Goal: Task Accomplishment & Management: Complete application form

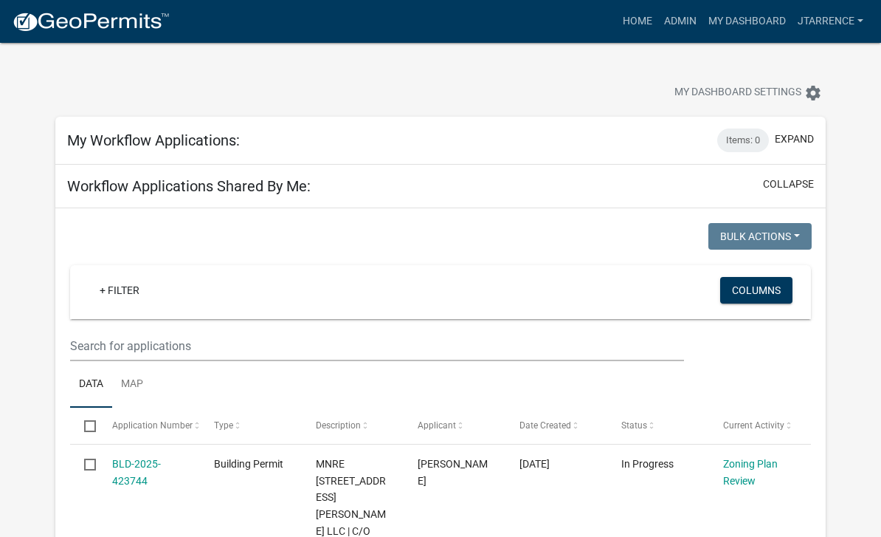
select select "3: 100"
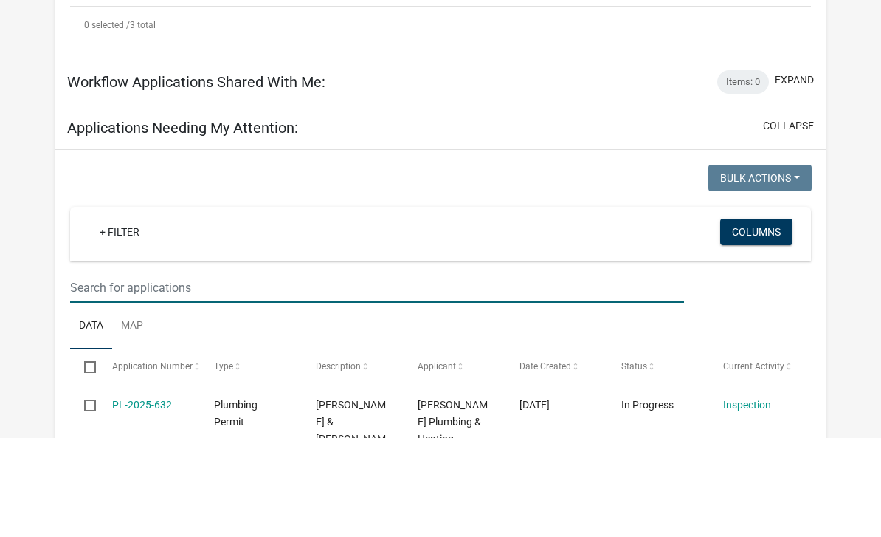
scroll to position [808, 0]
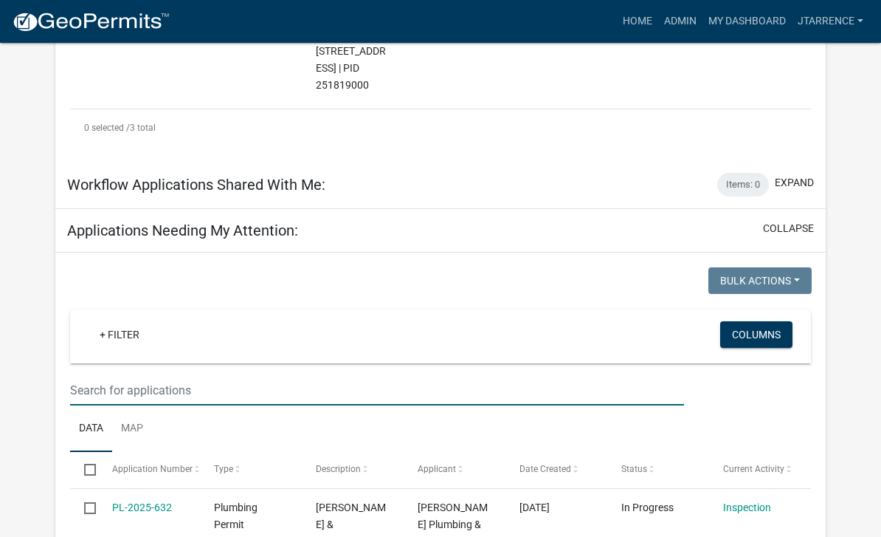
click at [134, 375] on input "text" at bounding box center [377, 390] width 614 height 30
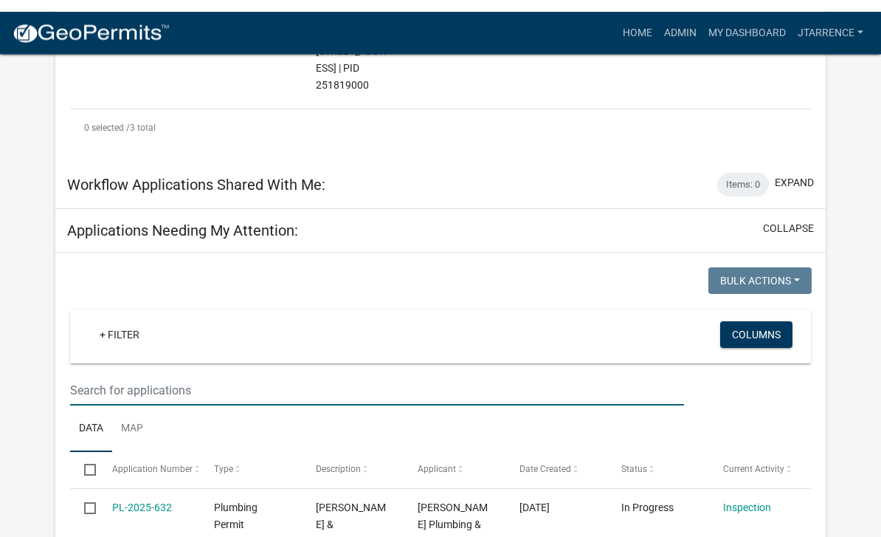
scroll to position [819, 0]
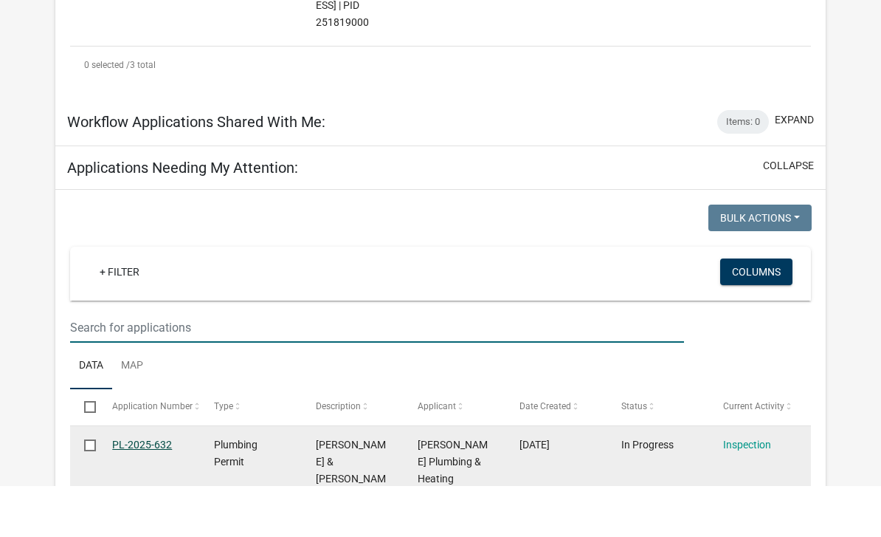
click at [148, 489] on link "PL-2025-632" at bounding box center [142, 495] width 60 height 12
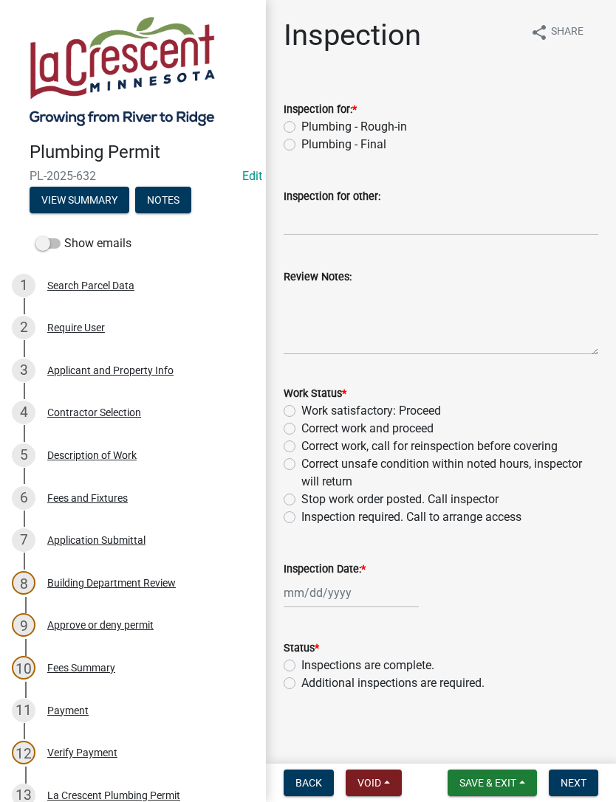
click at [169, 202] on button "Notes" at bounding box center [163, 200] width 56 height 27
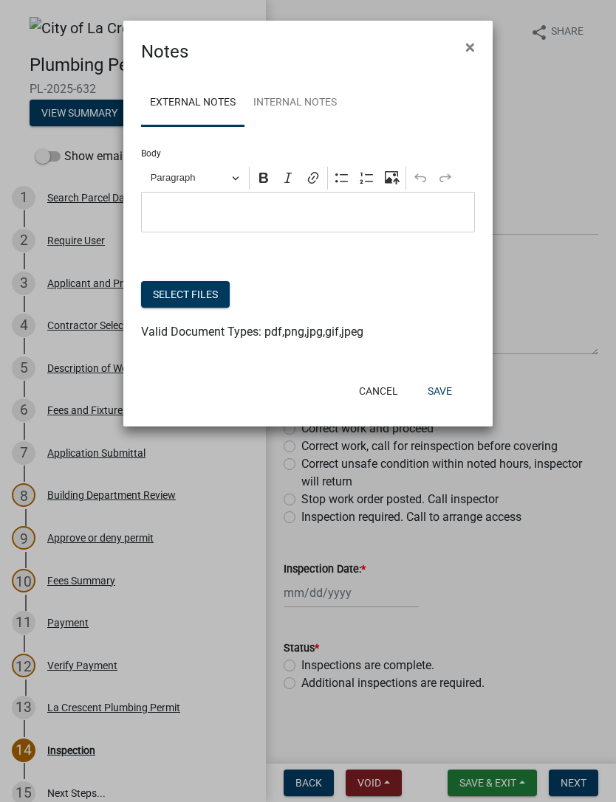
click at [186, 291] on button "Select files" at bounding box center [185, 294] width 89 height 27
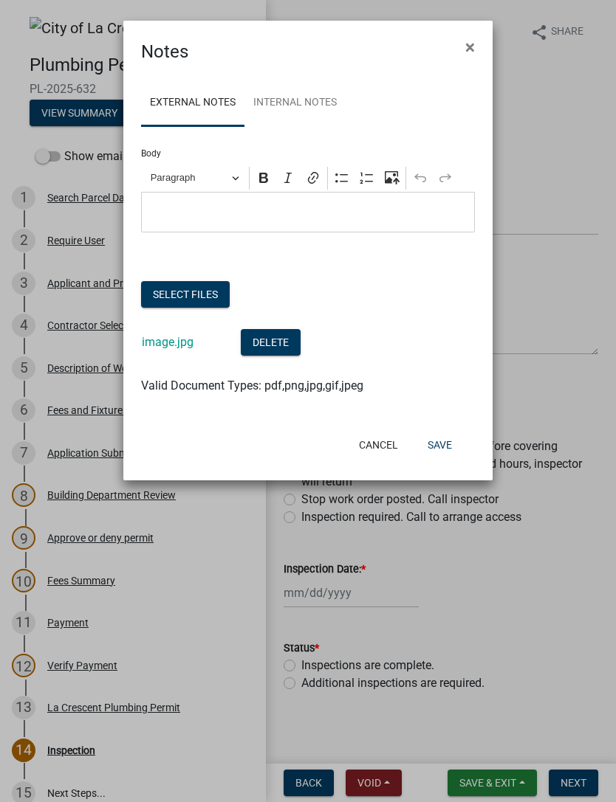
click at [439, 445] on button "Save" at bounding box center [440, 445] width 48 height 27
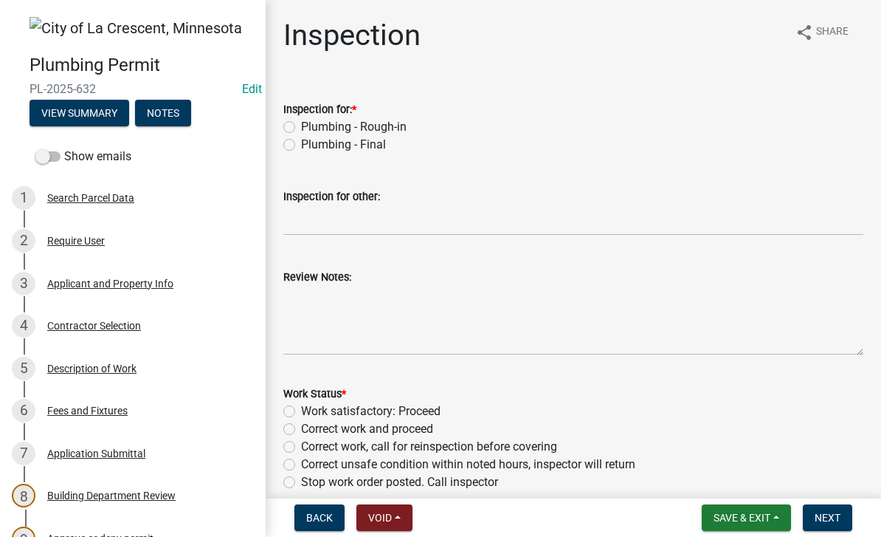
click at [371, 153] on label "Plumbing - Final" at bounding box center [343, 145] width 85 height 18
click at [311, 145] on input "Plumbing - Final" at bounding box center [306, 141] width 10 height 10
radio input "true"
click at [337, 304] on textarea "Review Notes:" at bounding box center [573, 320] width 580 height 69
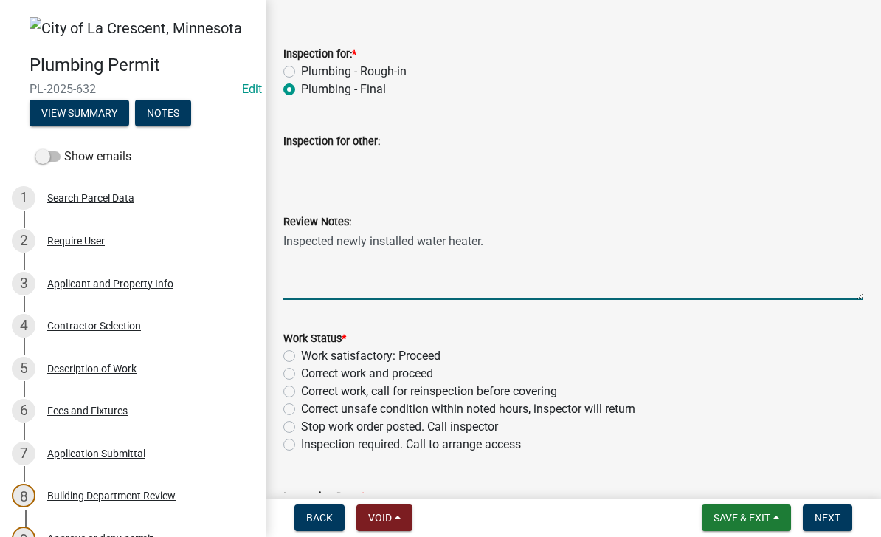
scroll to position [104, 0]
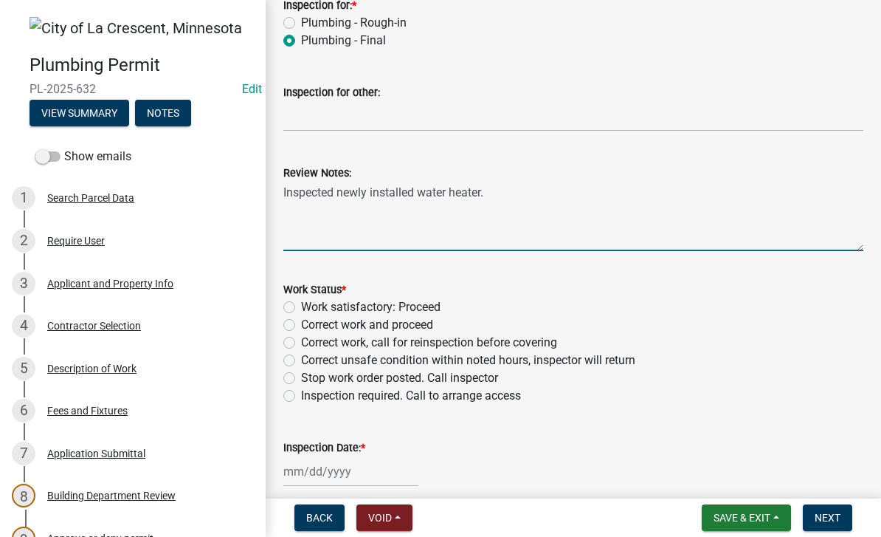
type textarea "Inspected newly installed water heater."
click at [437, 303] on label "Work satisfactory: Proceed" at bounding box center [371, 307] width 140 height 18
click at [311, 303] on input "Work satisfactory: Proceed" at bounding box center [306, 303] width 10 height 10
radio input "true"
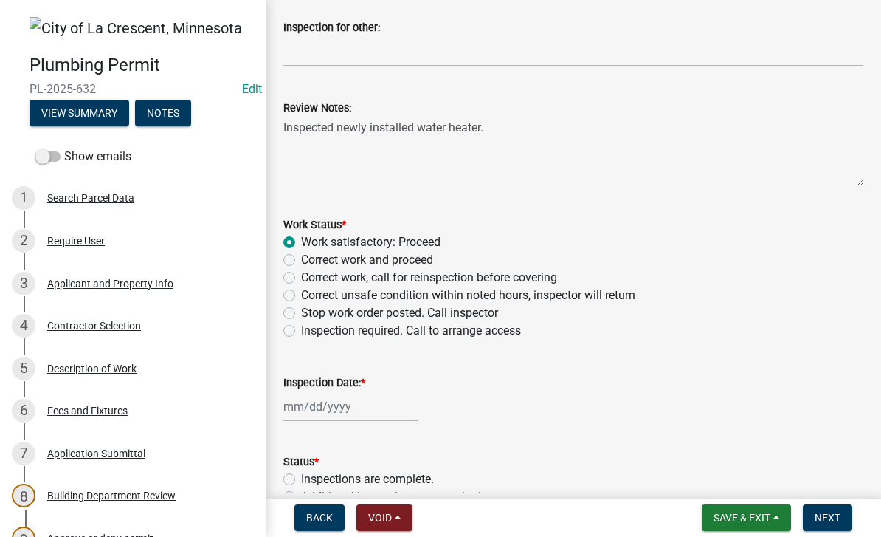
scroll to position [170, 0]
click at [324, 418] on div at bounding box center [350, 405] width 135 height 30
select select "9"
select select "2025"
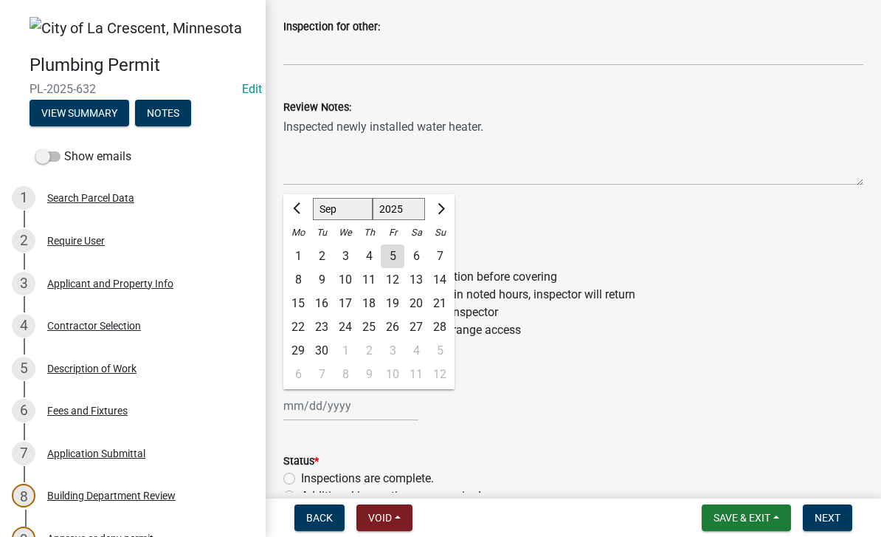
click at [398, 257] on div "5" at bounding box center [393, 256] width 24 height 24
type input "[DATE]"
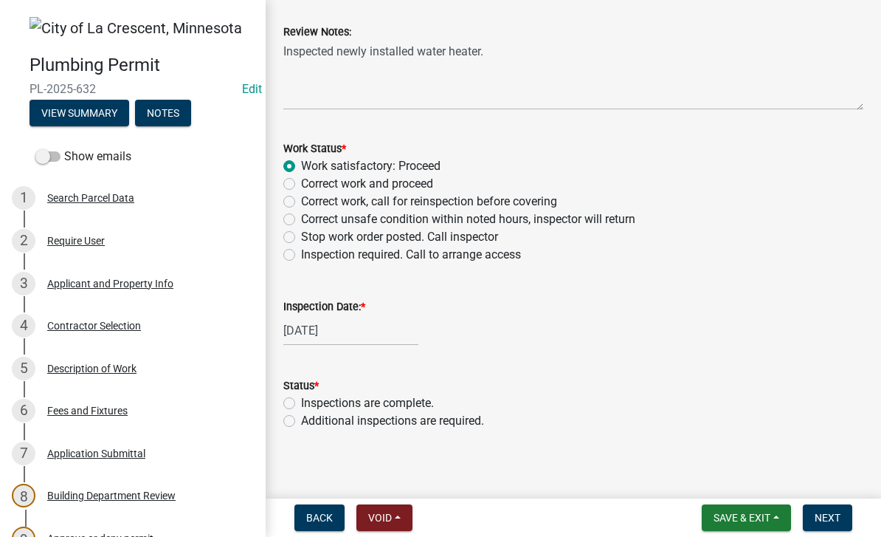
scroll to position [250, 0]
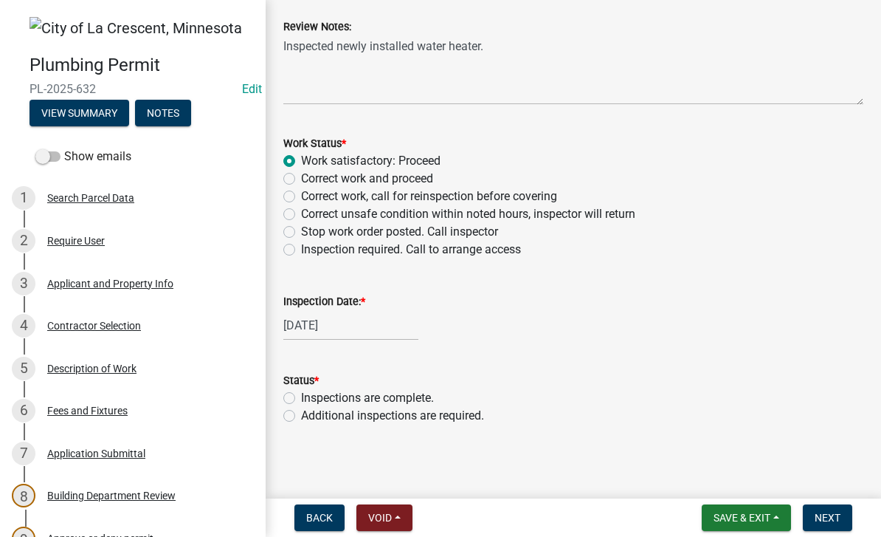
click at [376, 397] on label "Inspections are complete." at bounding box center [367, 398] width 133 height 18
click at [311, 397] on input "Inspections are complete." at bounding box center [306, 394] width 10 height 10
radio input "true"
click at [837, 518] on span "Next" at bounding box center [828, 518] width 26 height 12
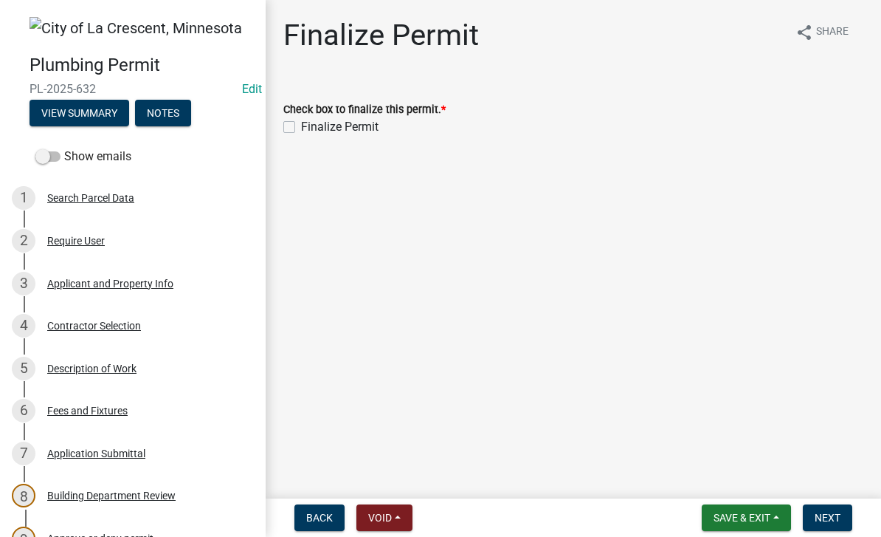
click at [332, 118] on label "Finalize Permit" at bounding box center [340, 127] width 78 height 18
click at [311, 118] on input "Finalize Permit" at bounding box center [306, 123] width 10 height 10
checkbox input "true"
click at [836, 527] on button "Next" at bounding box center [827, 517] width 49 height 27
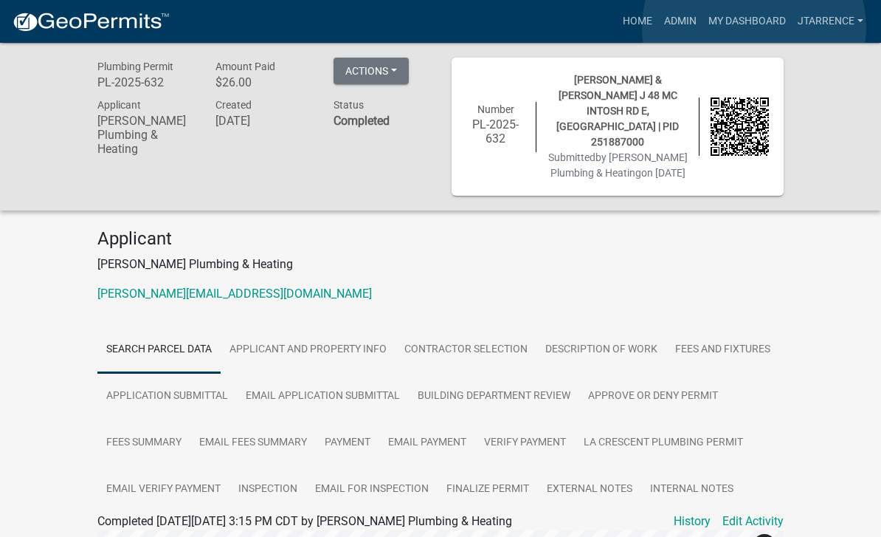
scroll to position [2, 0]
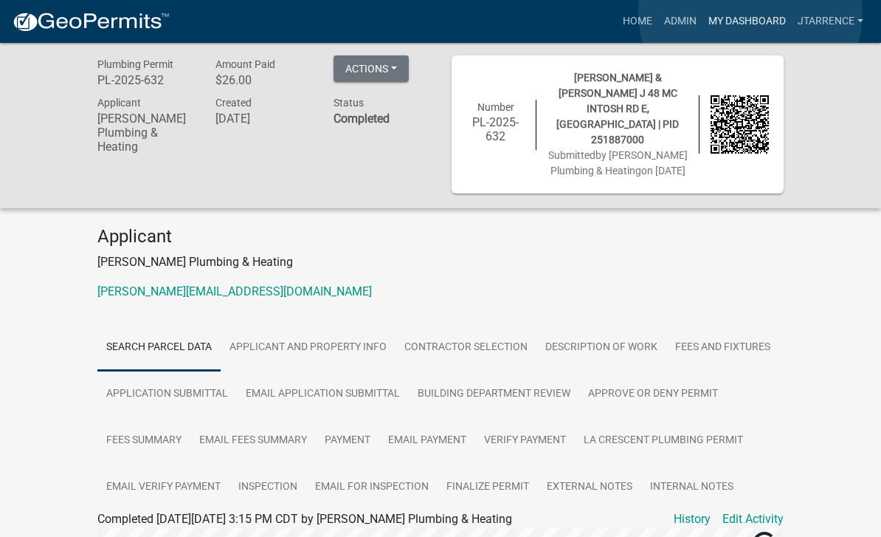
click at [751, 13] on link "My Dashboard" at bounding box center [747, 21] width 89 height 28
